Goal: Transaction & Acquisition: Purchase product/service

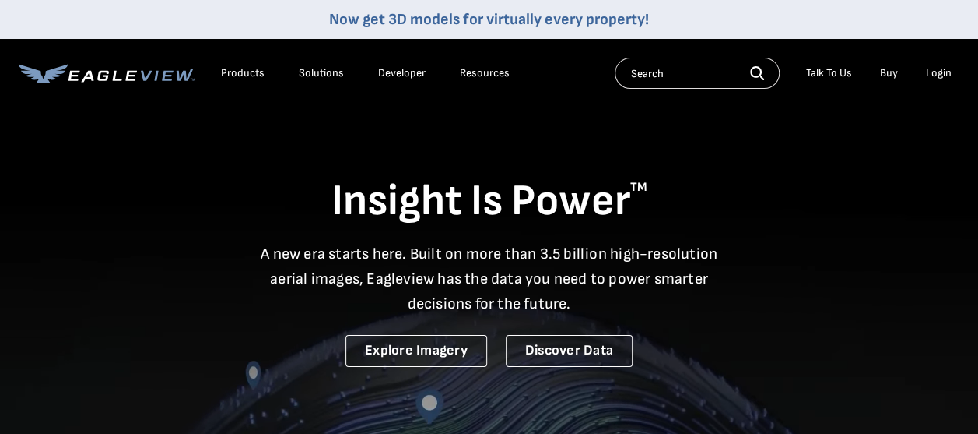
click at [936, 70] on div "Login" at bounding box center [939, 73] width 26 height 14
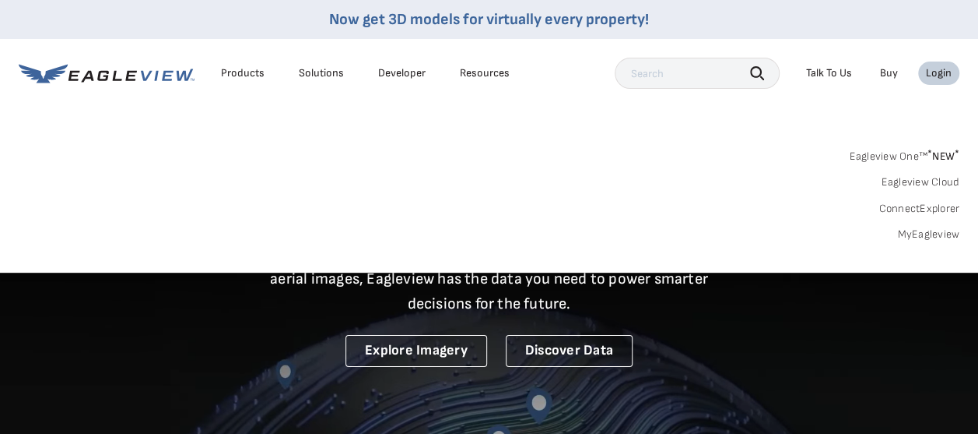
click at [936, 69] on div "Login" at bounding box center [939, 73] width 26 height 14
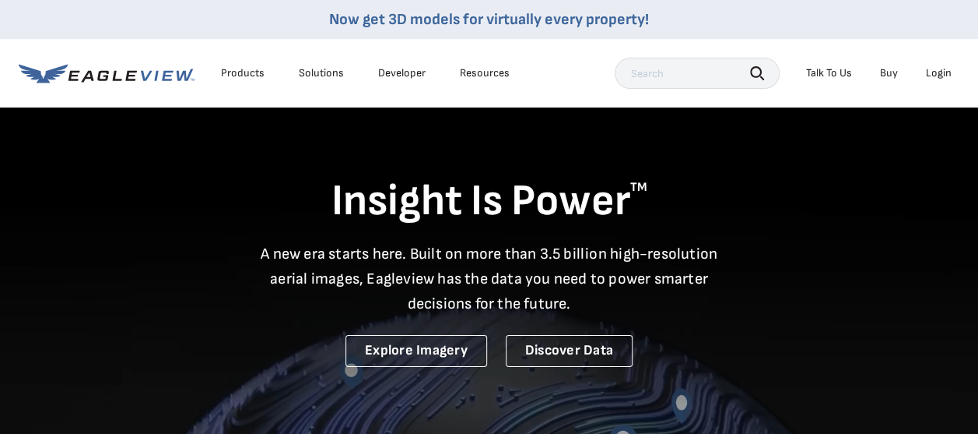
click at [937, 69] on div "Login" at bounding box center [939, 73] width 26 height 14
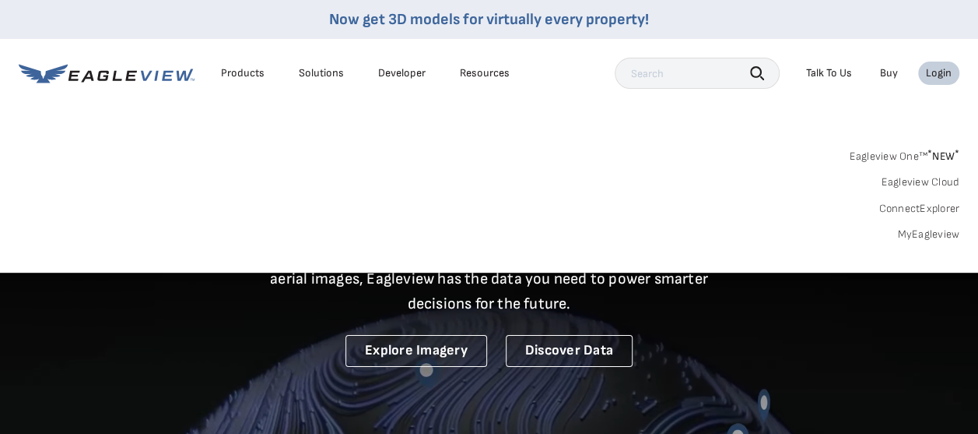
click at [914, 232] on link "MyEagleview" at bounding box center [929, 234] width 62 height 14
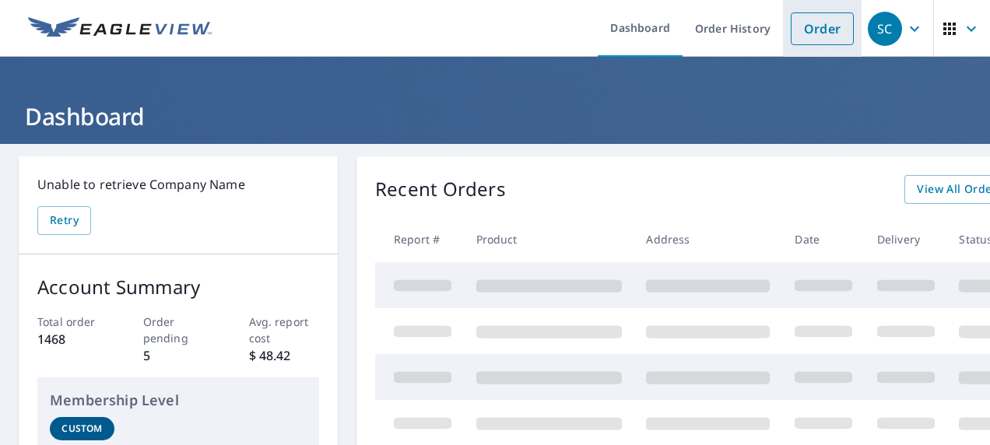
click at [806, 46] on li "Order" at bounding box center [822, 28] width 79 height 57
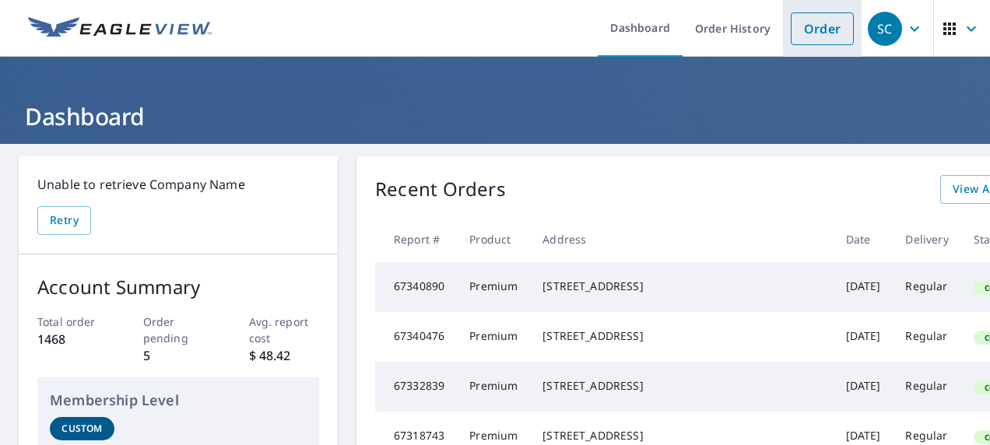
click at [807, 32] on link "Order" at bounding box center [822, 28] width 63 height 33
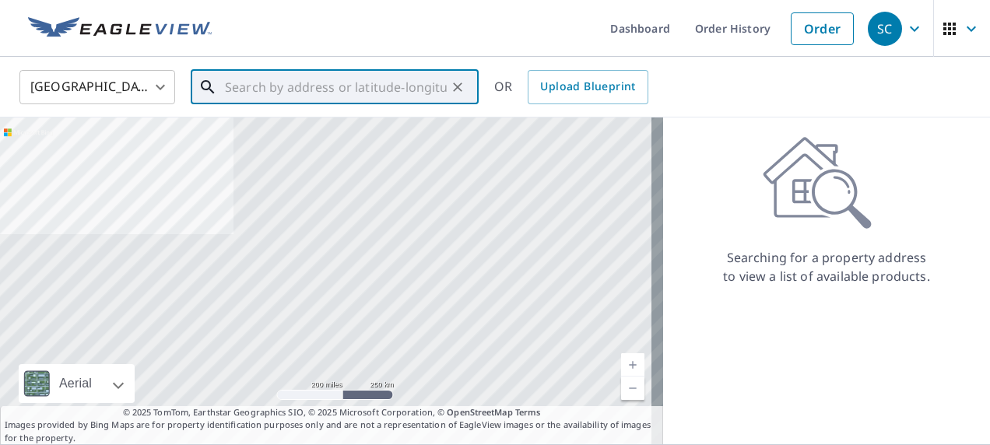
click at [256, 86] on input "text" at bounding box center [336, 87] width 222 height 44
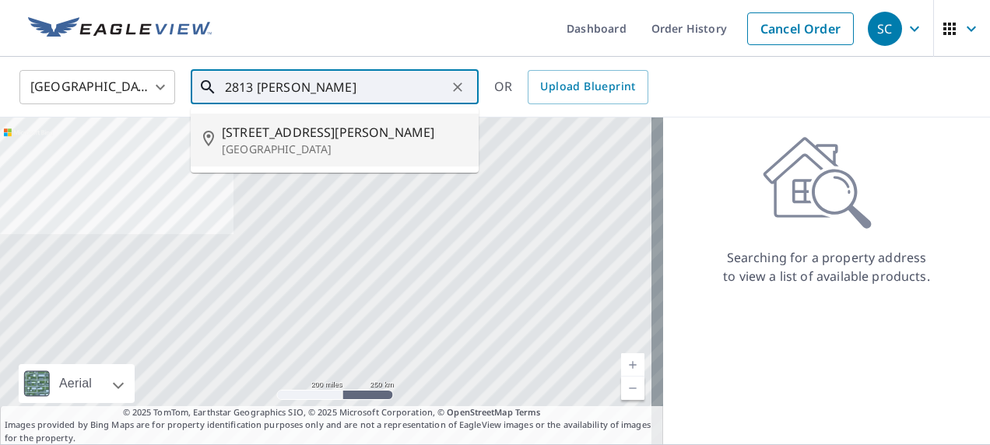
click at [241, 138] on span "[STREET_ADDRESS][PERSON_NAME]" at bounding box center [344, 132] width 244 height 19
type input "[STREET_ADDRESS][PERSON_NAME]"
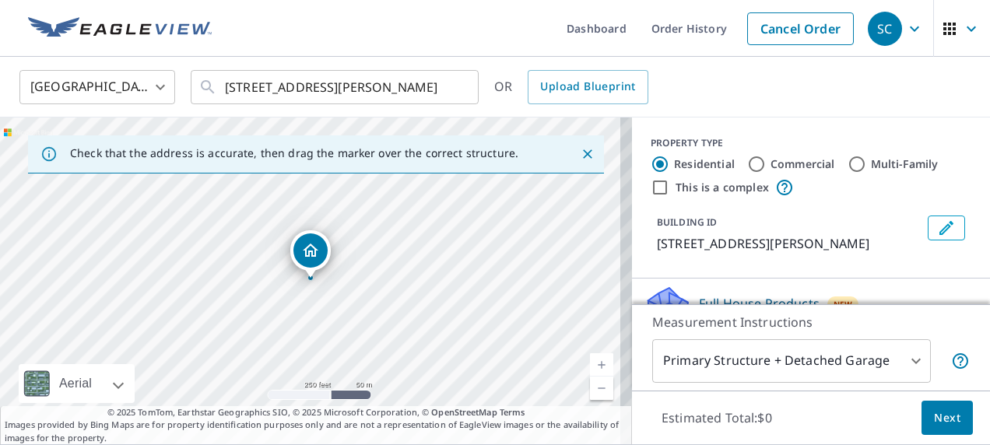
click at [794, 96] on div "[GEOGRAPHIC_DATA] [GEOGRAPHIC_DATA] ​ [STREET_ADDRESS][PERSON_NAME] ​ OR Upload…" at bounding box center [490, 87] width 964 height 37
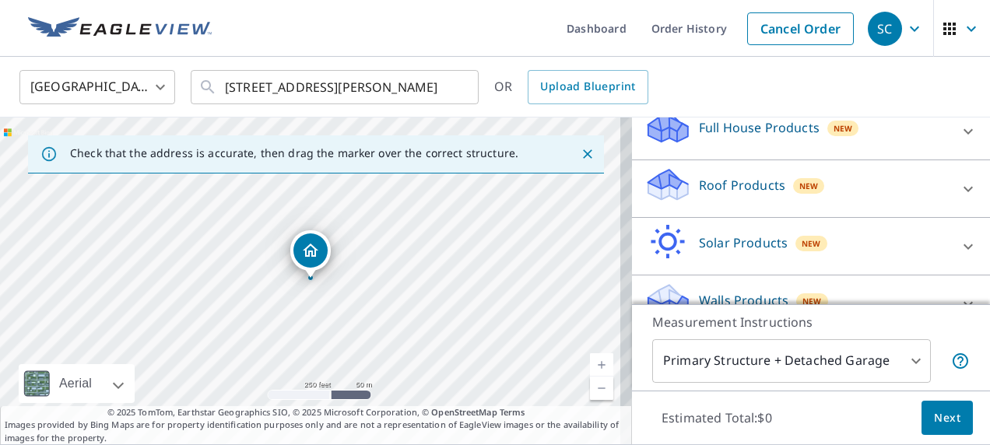
scroll to position [181, 0]
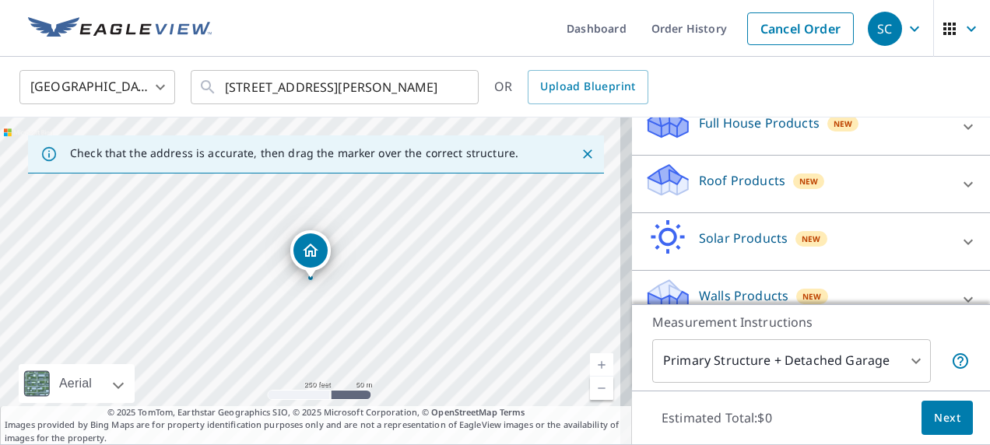
click at [873, 174] on div "Roof Products New" at bounding box center [797, 184] width 305 height 44
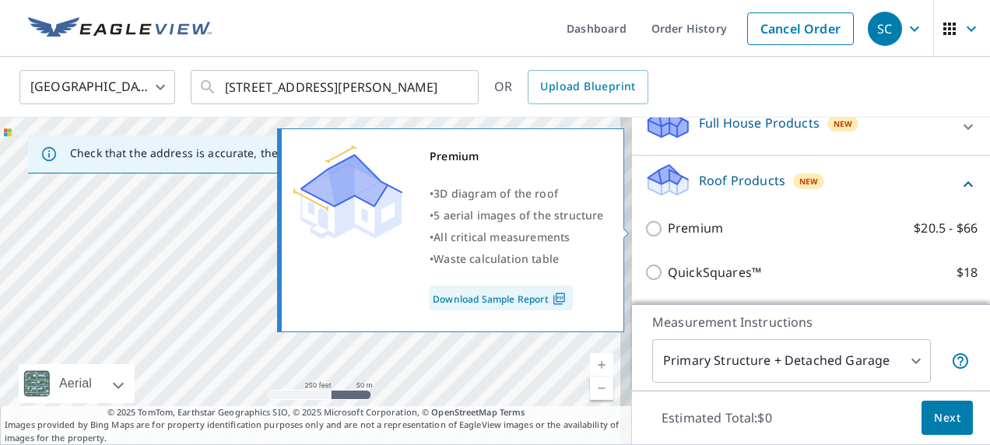
click at [704, 226] on p "Premium" at bounding box center [695, 228] width 55 height 19
click at [668, 226] on input "Premium $20.5 - $66" at bounding box center [656, 229] width 23 height 19
checkbox input "true"
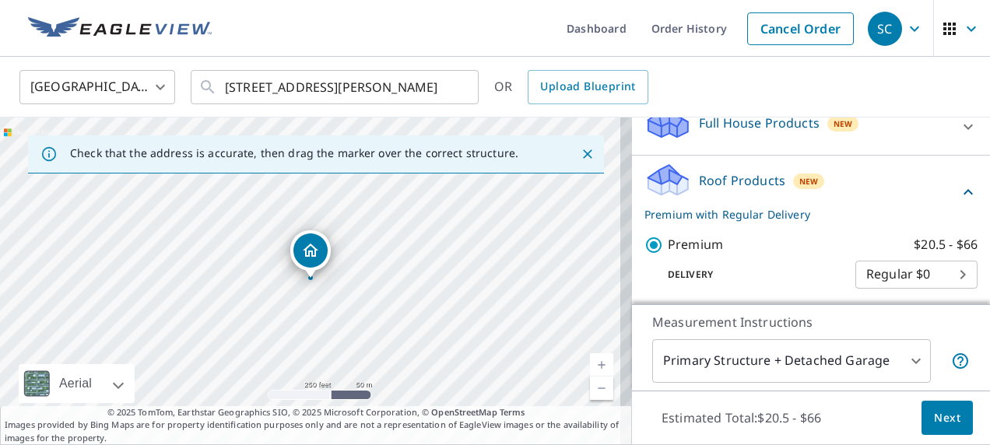
click at [947, 409] on span "Next" at bounding box center [947, 418] width 26 height 19
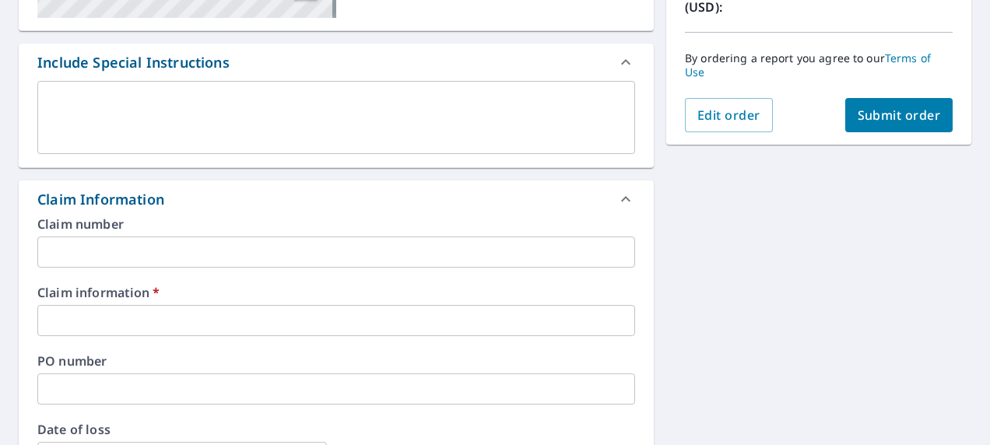
scroll to position [386, 0]
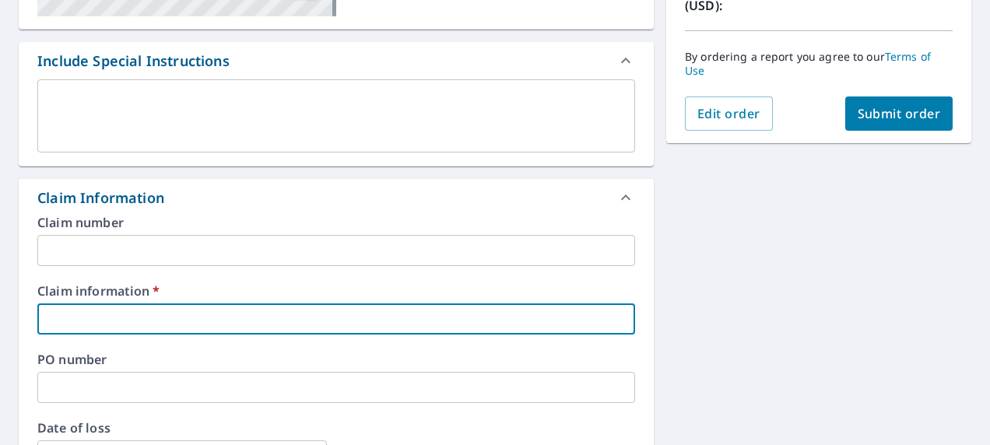
click at [562, 311] on input "text" at bounding box center [336, 319] width 598 height 31
type input "3"
checkbox input "true"
type input "30"
checkbox input "true"
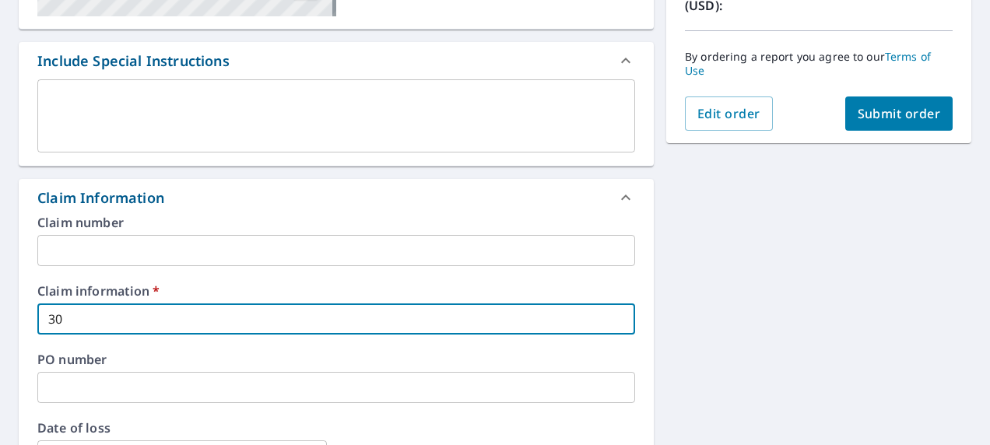
type input "304843"
checkbox input "true"
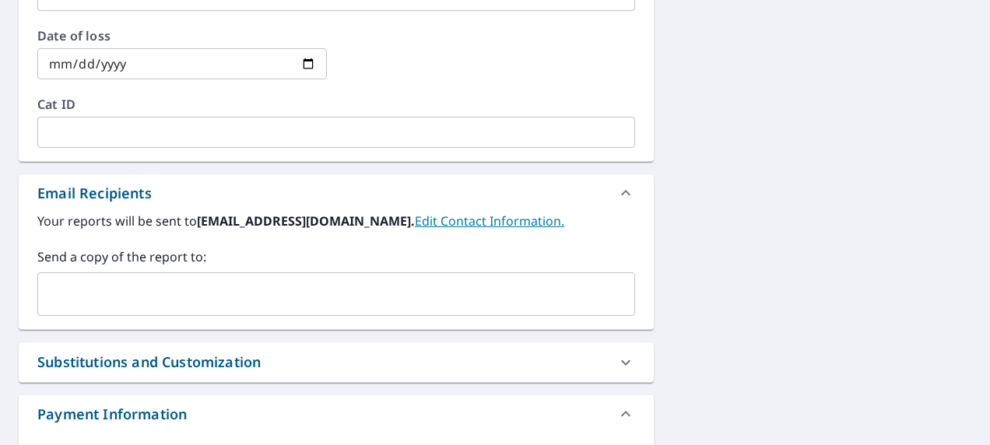
scroll to position [788, 0]
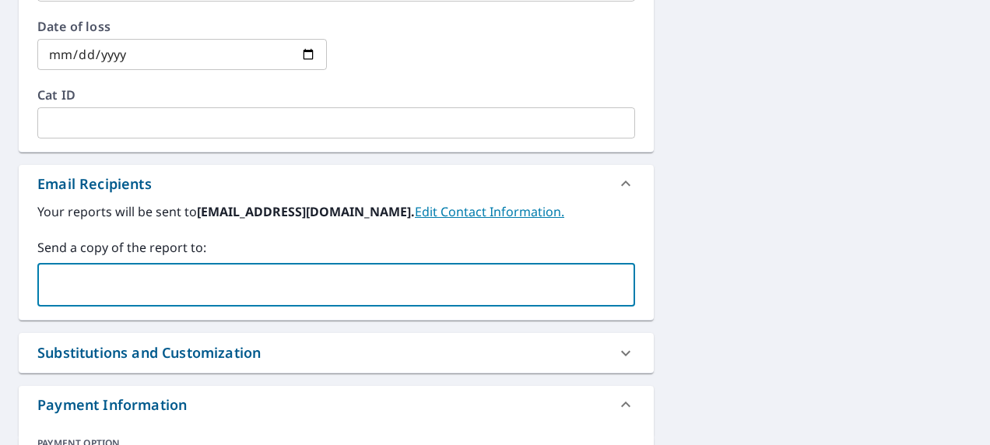
click at [430, 279] on input "text" at bounding box center [324, 285] width 560 height 30
paste input "[EMAIL_ADDRESS][DOMAIN_NAME]"
type input "[EMAIL_ADDRESS][DOMAIN_NAME]"
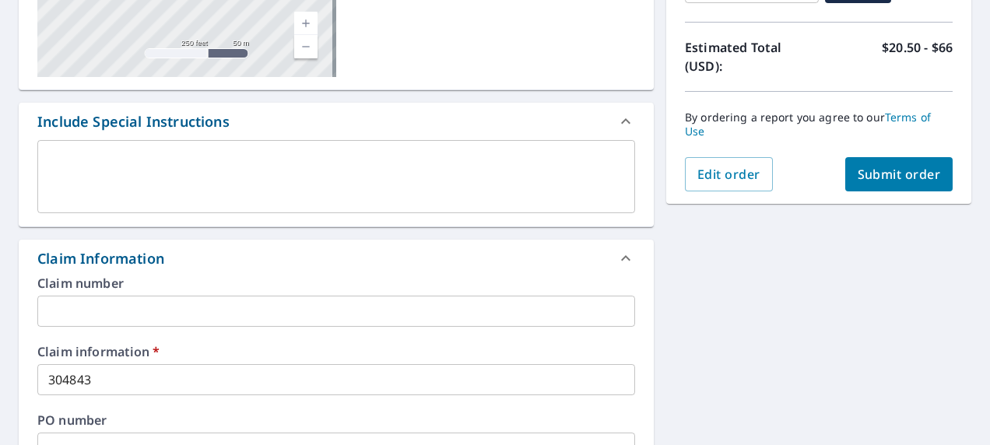
scroll to position [299, 0]
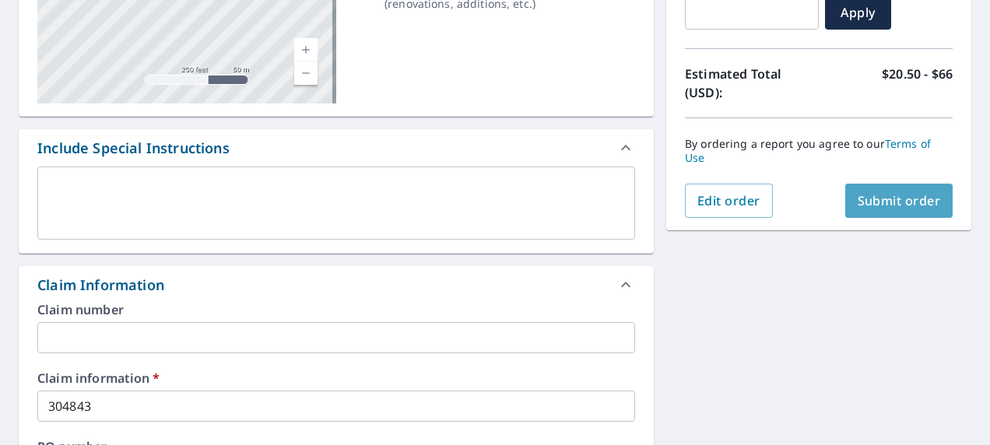
click at [905, 193] on span "Submit order" at bounding box center [899, 200] width 83 height 17
checkbox input "true"
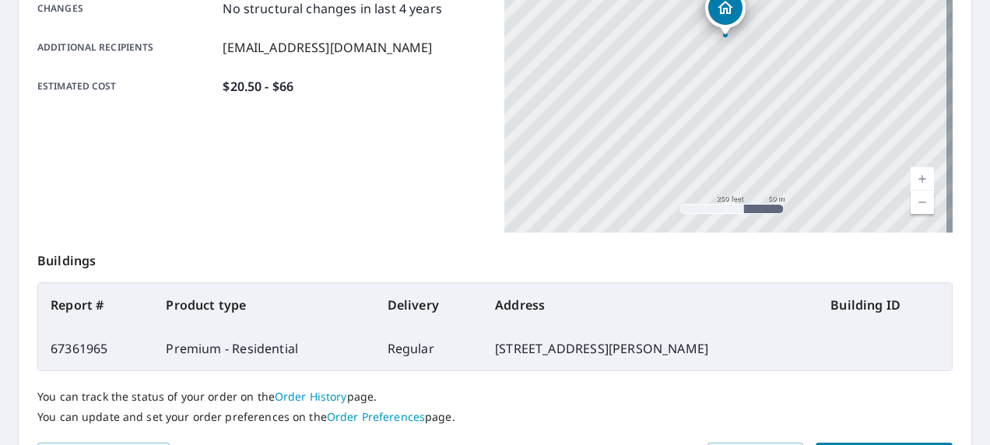
scroll to position [469, 0]
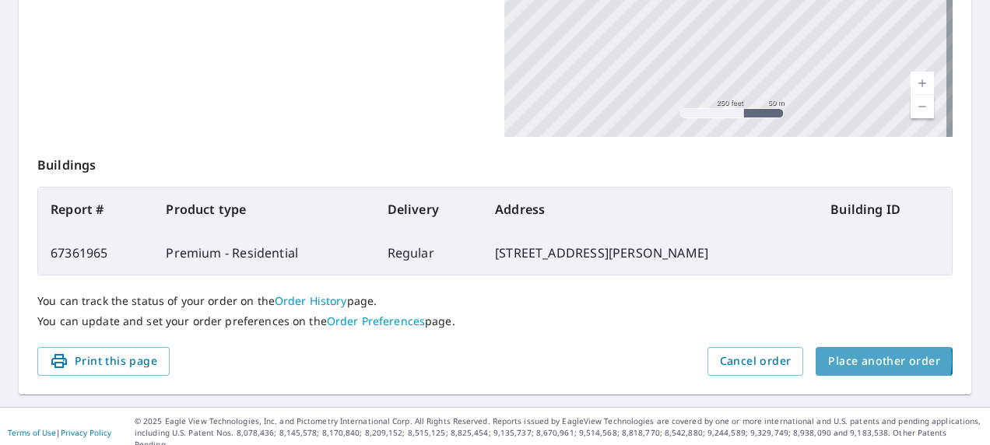
click at [845, 359] on span "Place another order" at bounding box center [884, 361] width 112 height 19
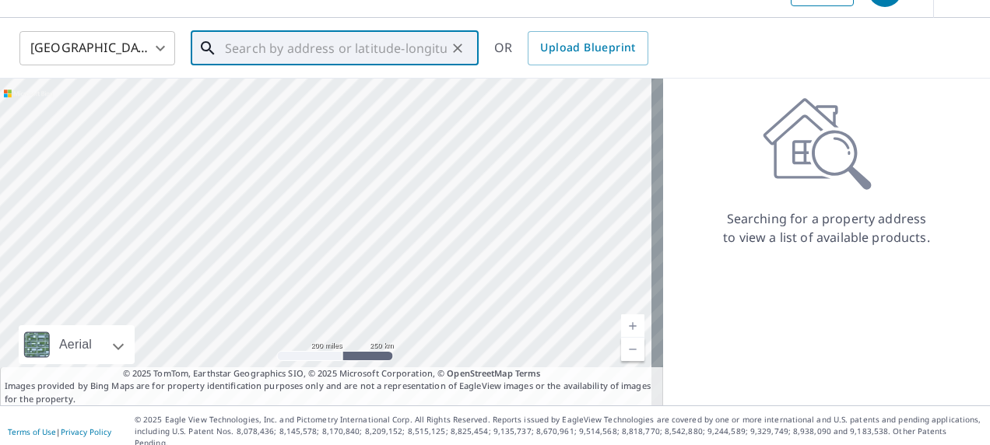
click at [353, 40] on input "text" at bounding box center [336, 48] width 222 height 44
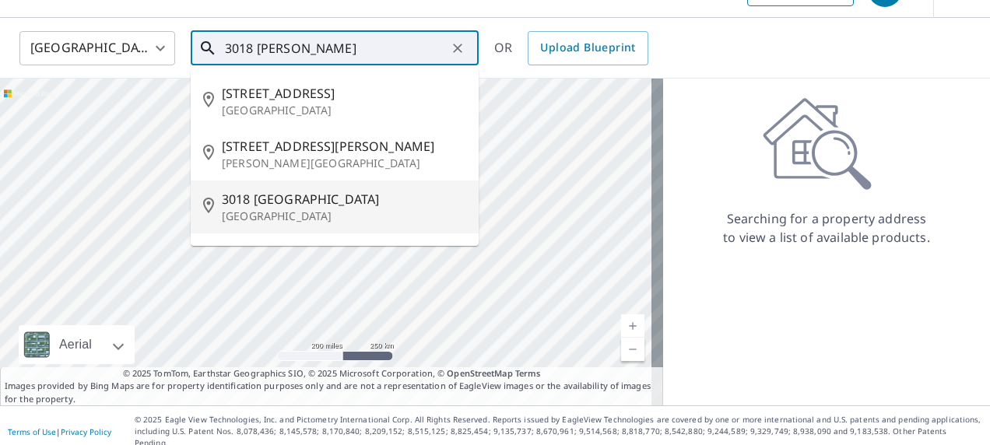
click at [265, 192] on span "3018 [GEOGRAPHIC_DATA]" at bounding box center [344, 199] width 244 height 19
type input "[STREET_ADDRESS]"
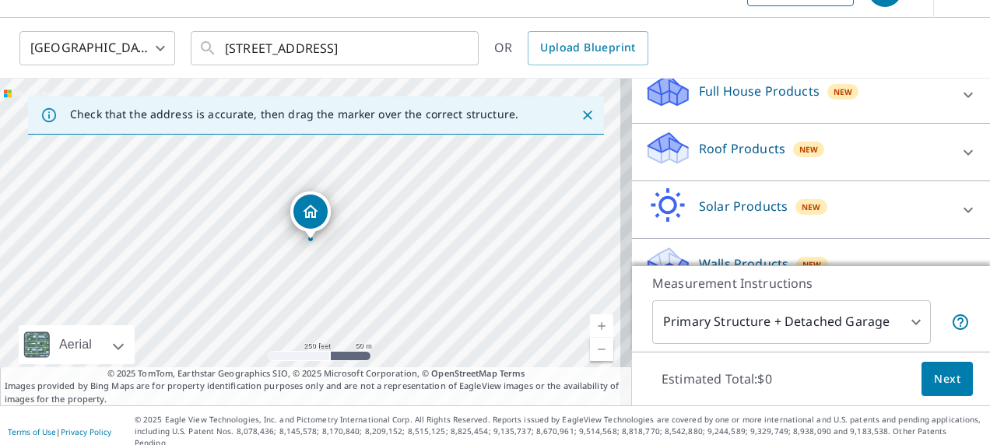
scroll to position [172, 0]
click at [950, 138] on div at bounding box center [968, 153] width 37 height 37
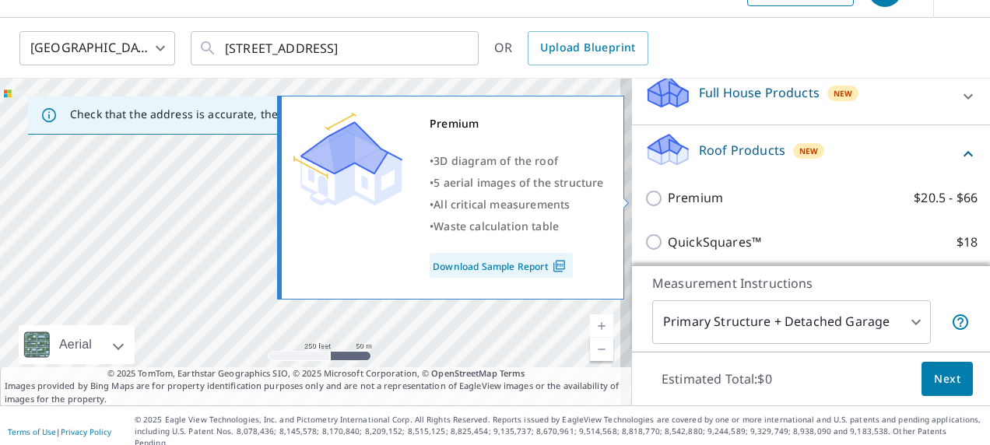
click at [764, 204] on label "Premium $20.5 - $66" at bounding box center [823, 197] width 310 height 19
click at [668, 204] on input "Premium $20.5 - $66" at bounding box center [656, 198] width 23 height 19
checkbox input "true"
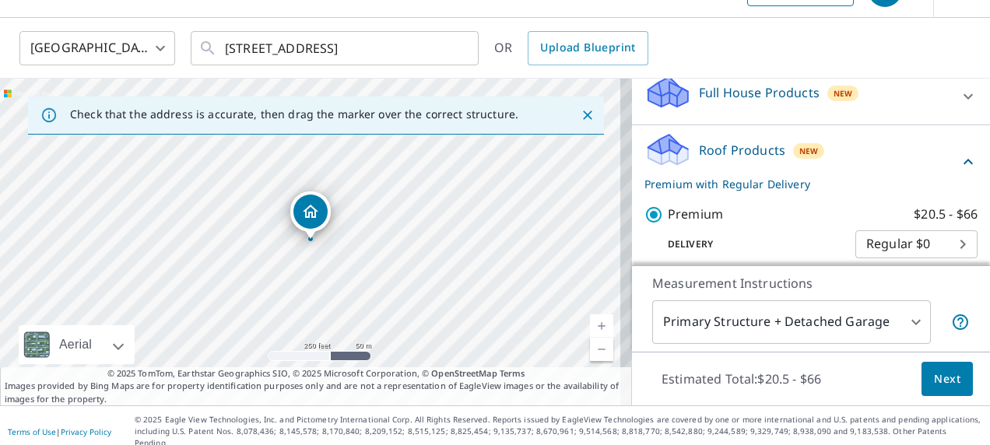
click at [936, 379] on span "Next" at bounding box center [947, 379] width 26 height 19
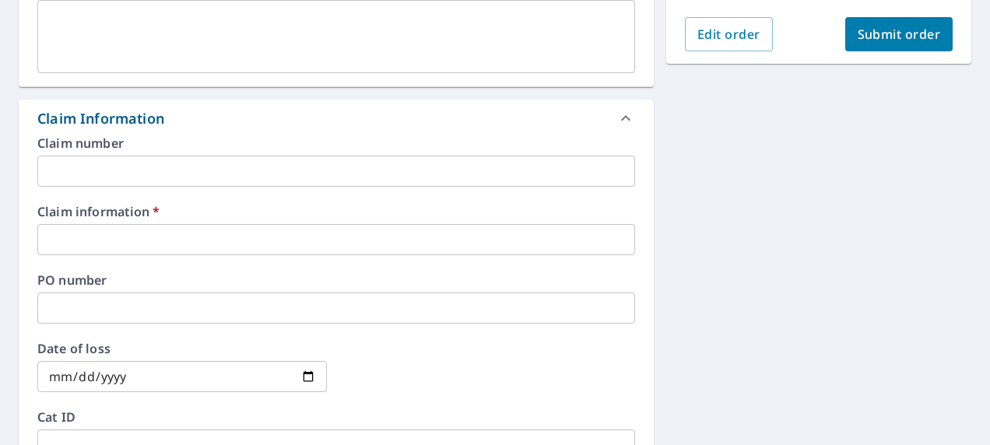
scroll to position [556, 0]
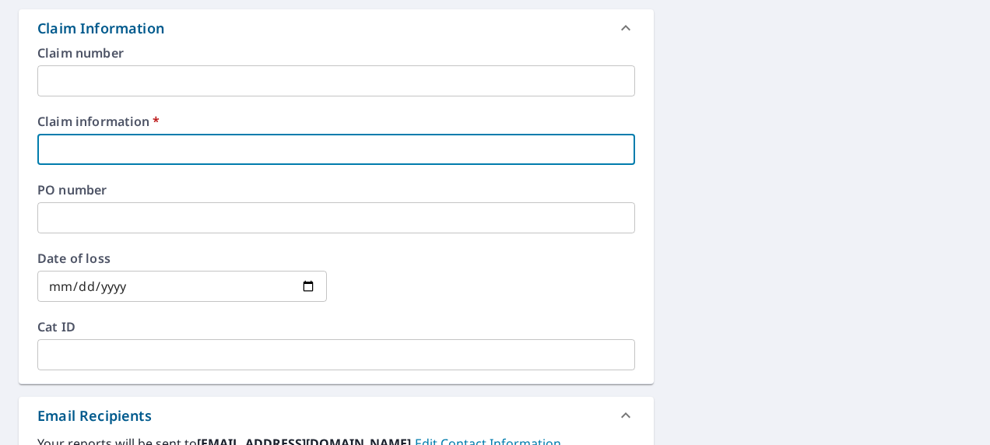
click at [503, 160] on input "text" at bounding box center [336, 149] width 598 height 31
type input "3"
checkbox input "true"
type input "30"
checkbox input "true"
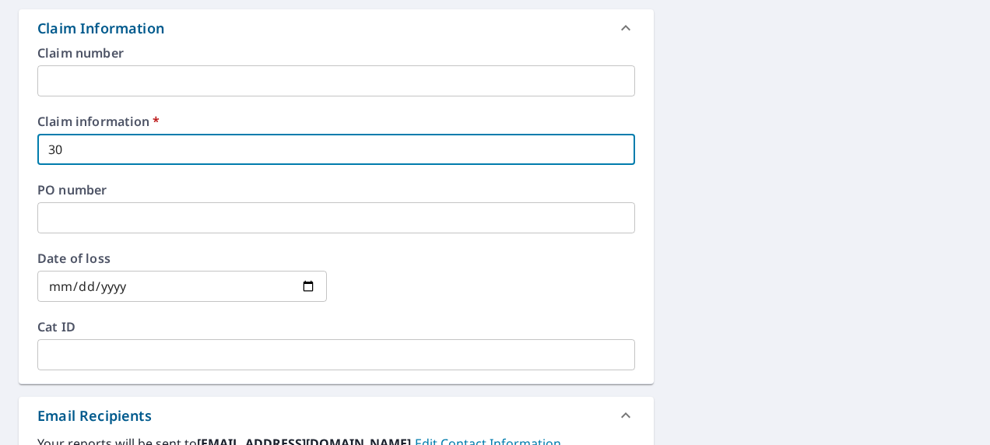
type input "304"
checkbox input "true"
type input "304843"
checkbox input "true"
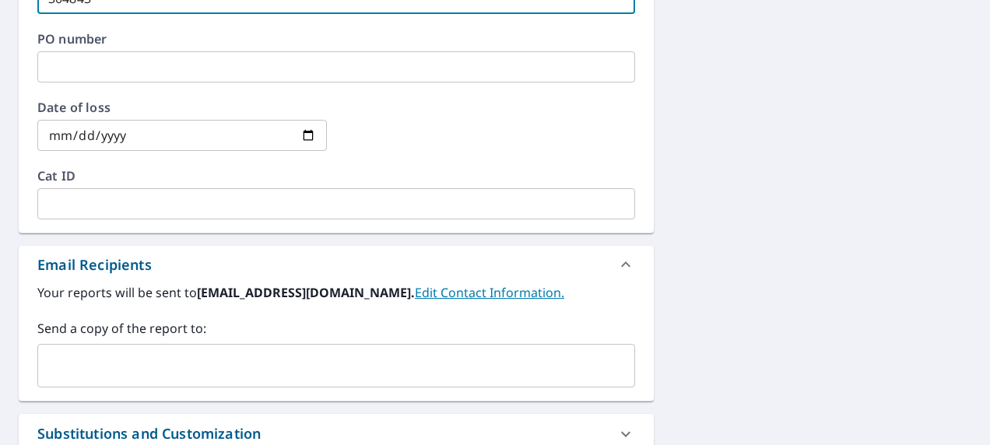
scroll to position [709, 0]
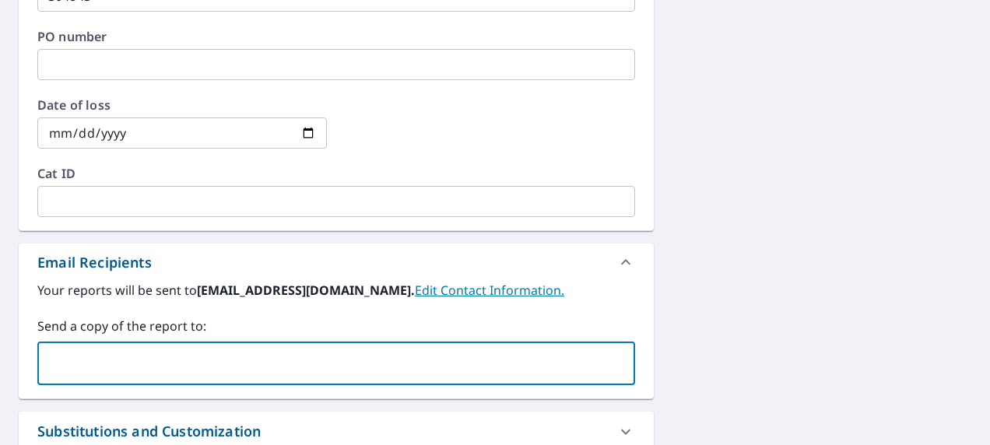
click at [397, 367] on input "text" at bounding box center [324, 364] width 560 height 30
paste input "[EMAIL_ADDRESS][DOMAIN_NAME]"
type input "[EMAIL_ADDRESS][DOMAIN_NAME]"
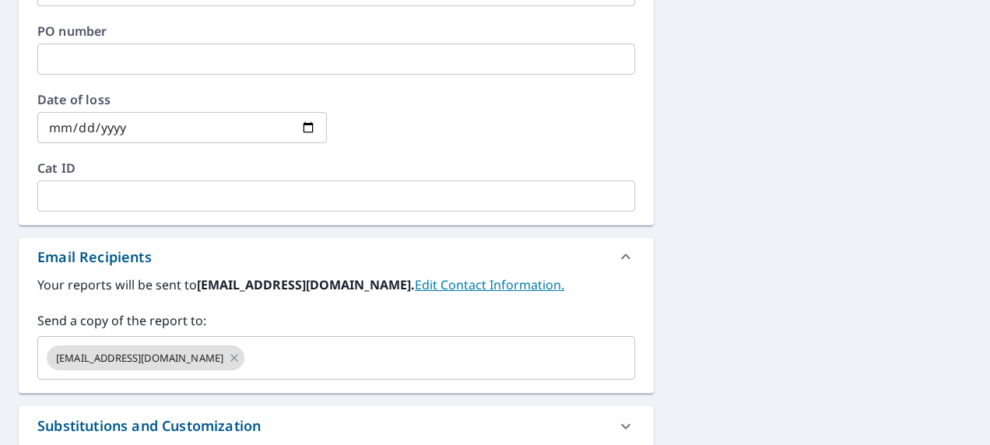
click at [771, 227] on div "[STREET_ADDRESS] Aerial Road A standard road map Aerial A detailed look from ab…" at bounding box center [495, 22] width 990 height 1186
drag, startPoint x: 971, startPoint y: 240, endPoint x: 992, endPoint y: 227, distance: 25.1
click at [989, 227] on html "SC SC Dashboard Order History Cancel Order SC Dashboard / Finalize Order Finali…" at bounding box center [495, 222] width 990 height 445
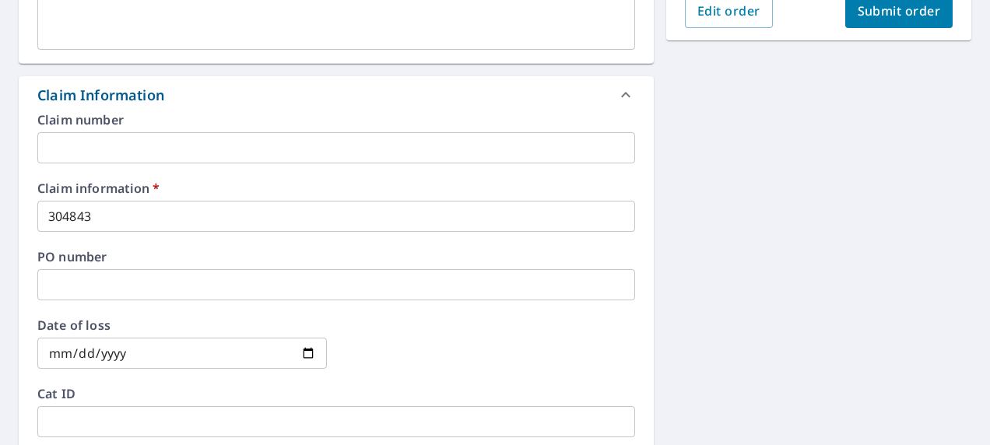
scroll to position [263, 0]
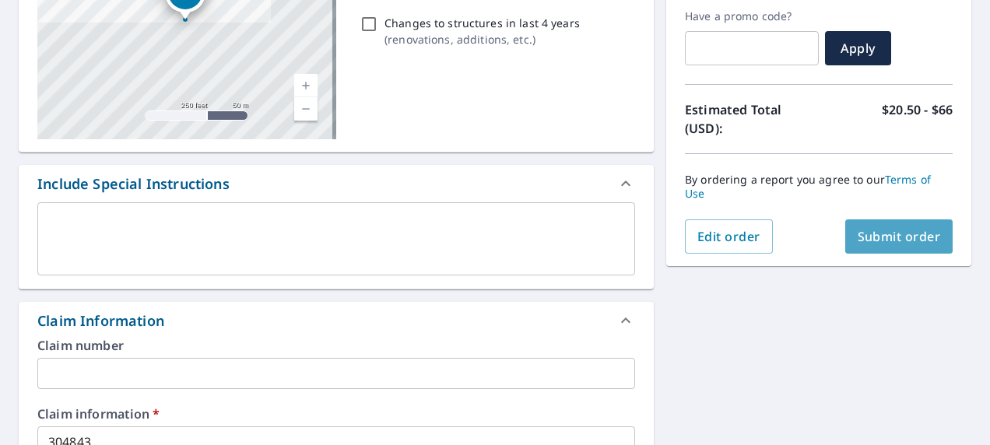
click at [908, 228] on span "Submit order" at bounding box center [899, 236] width 83 height 17
checkbox input "true"
